Goal: Use online tool/utility: Utilize a website feature to perform a specific function

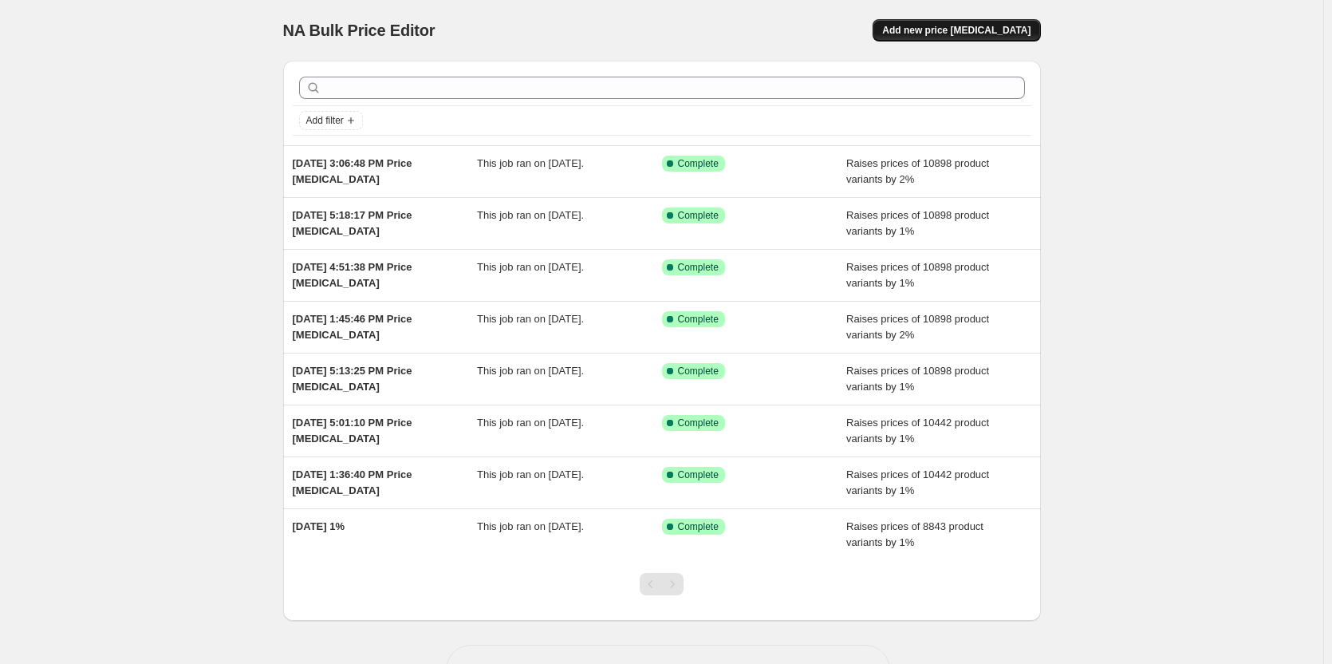
click at [963, 24] on button "Add new price [MEDICAL_DATA]" at bounding box center [957, 30] width 168 height 22
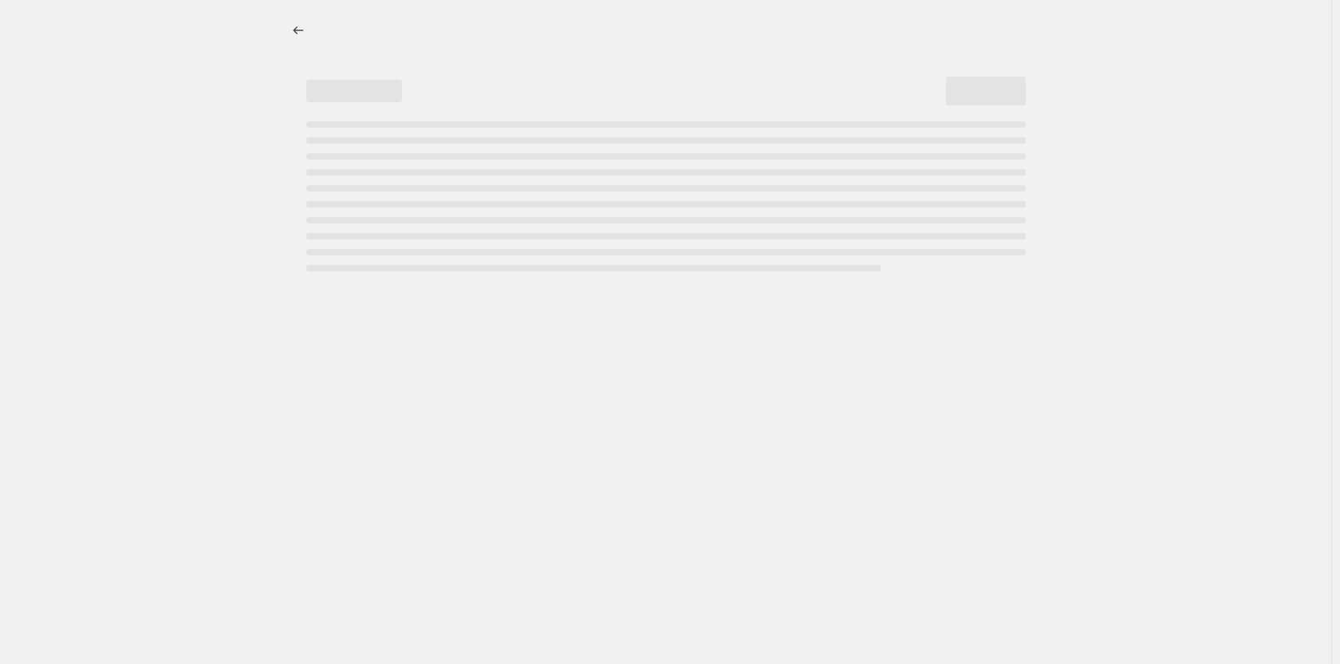
select select "percentage"
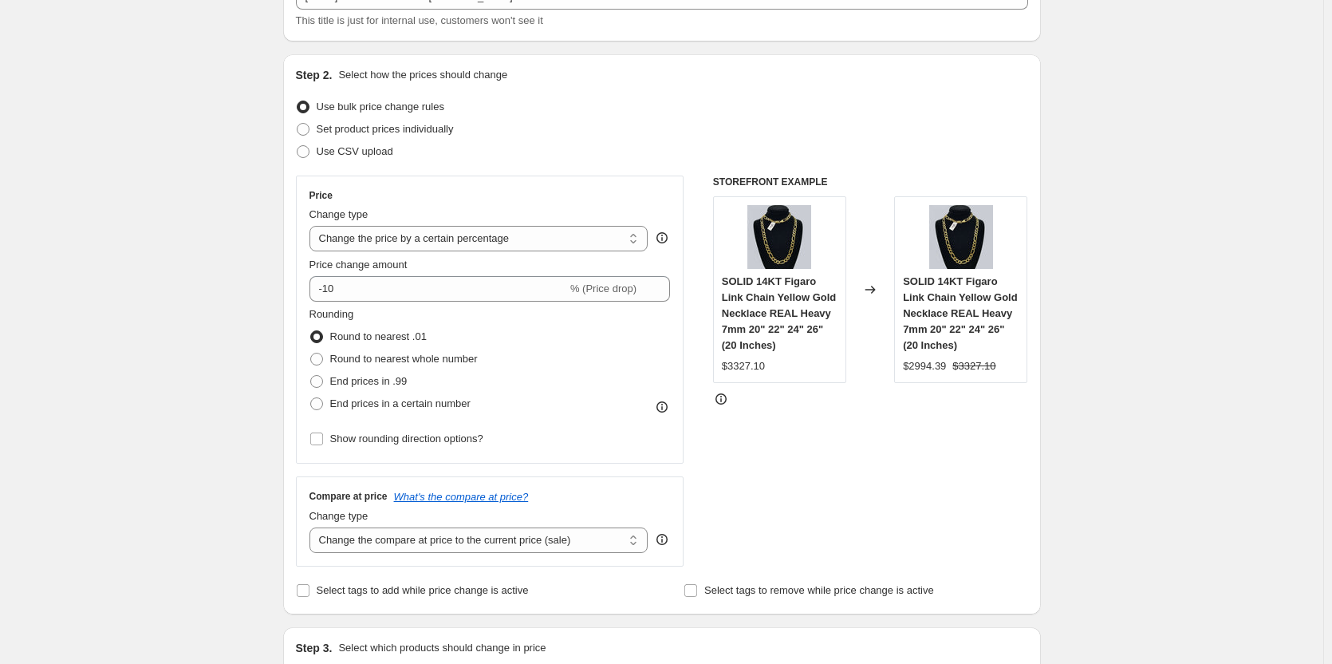
scroll to position [239, 0]
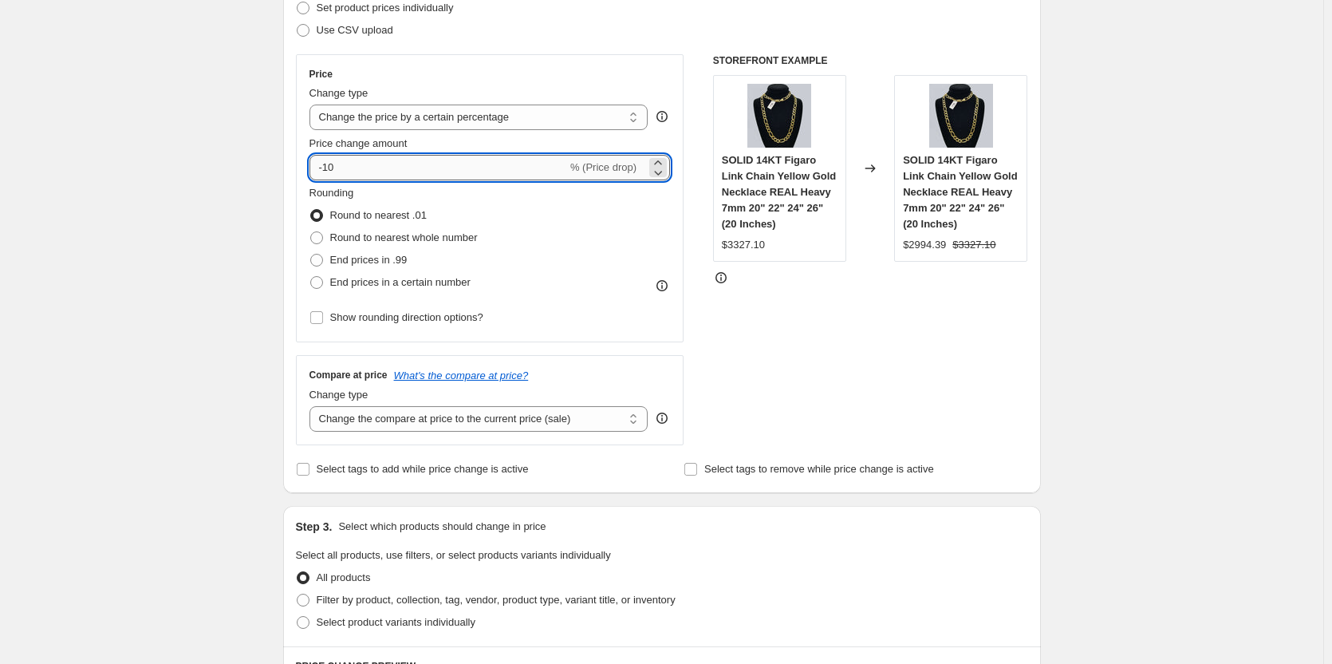
click at [345, 171] on input "-10" at bounding box center [438, 168] width 258 height 26
type input "2"
click at [187, 213] on div "Create new price [MEDICAL_DATA]. This page is ready Create new price [MEDICAL_D…" at bounding box center [661, 571] width 1323 height 1620
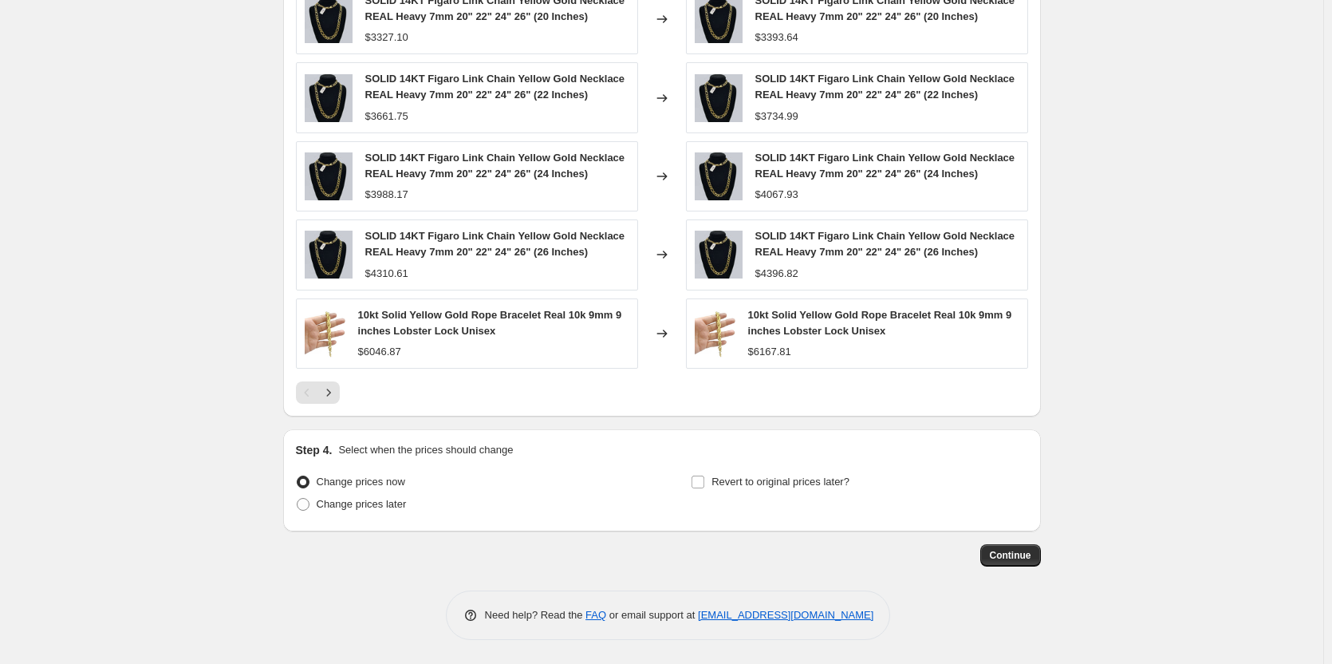
scroll to position [957, 0]
click at [1018, 554] on span "Continue" at bounding box center [1010, 555] width 41 height 13
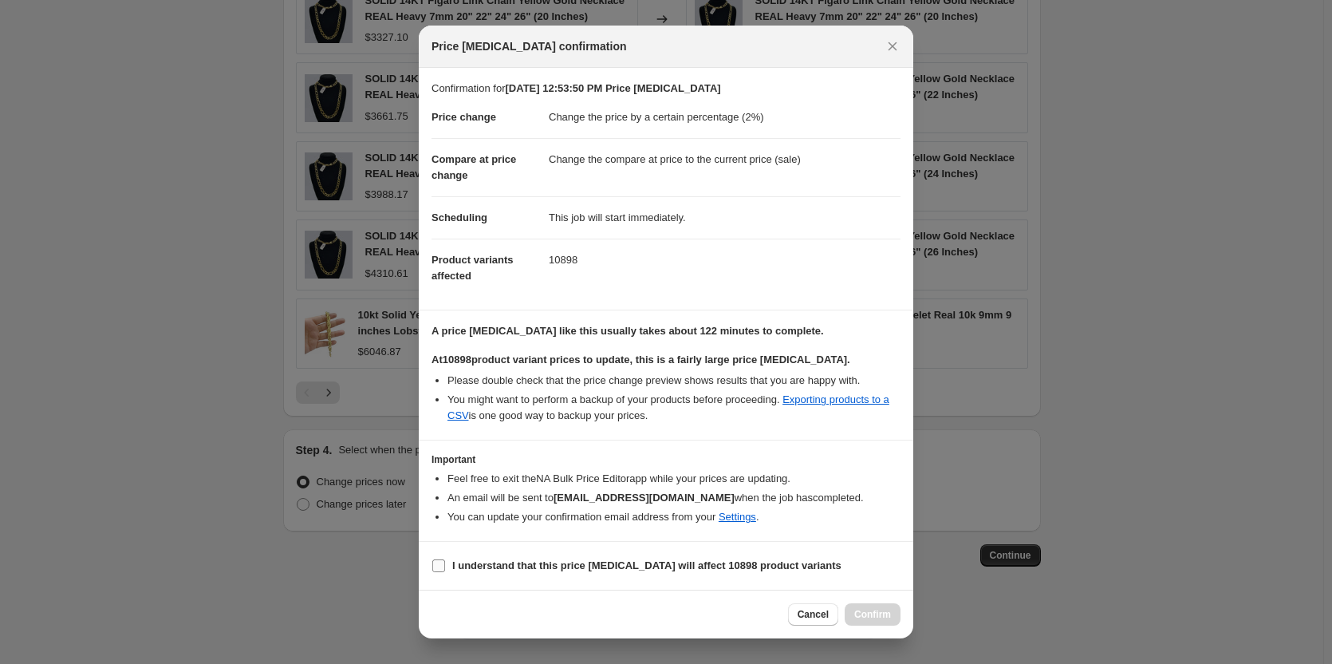
click at [434, 556] on label "I understand that this price [MEDICAL_DATA] will affect 10898 product variants" at bounding box center [637, 565] width 410 height 22
click at [434, 559] on input "I understand that this price [MEDICAL_DATA] will affect 10898 product variants" at bounding box center [438, 565] width 13 height 13
checkbox input "true"
click at [881, 616] on span "Confirm" at bounding box center [872, 614] width 37 height 13
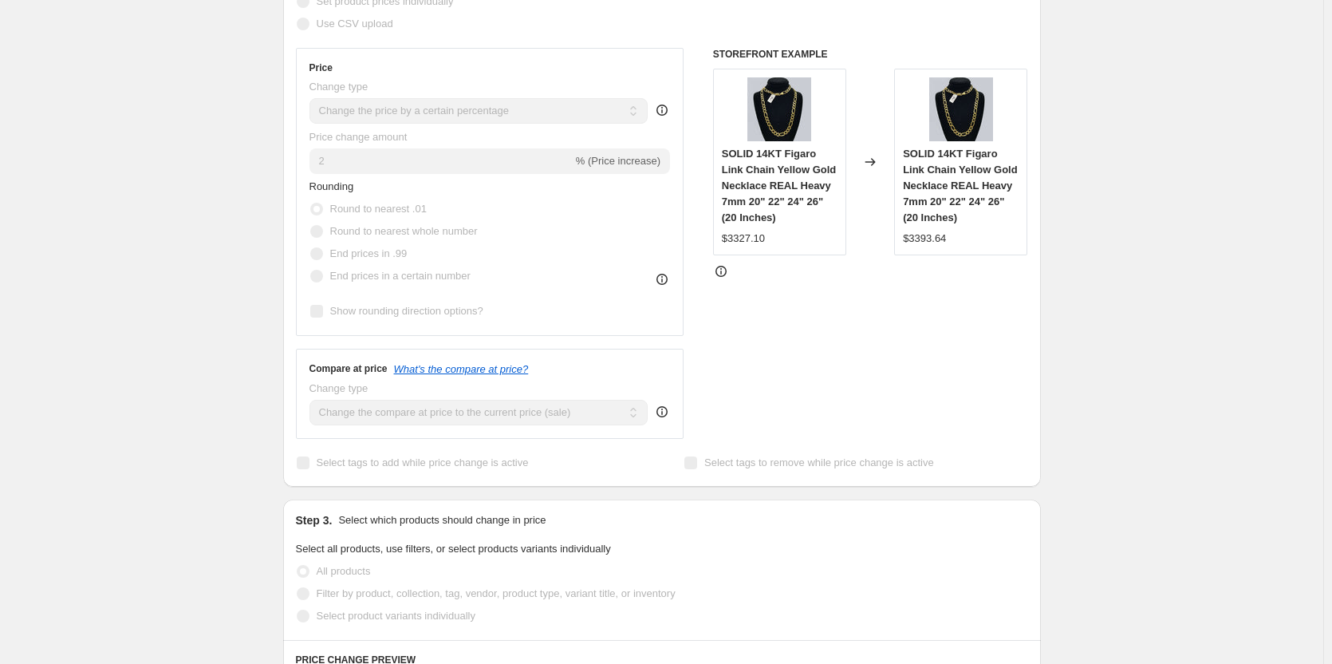
scroll to position [399, 0]
